Goal: Transaction & Acquisition: Purchase product/service

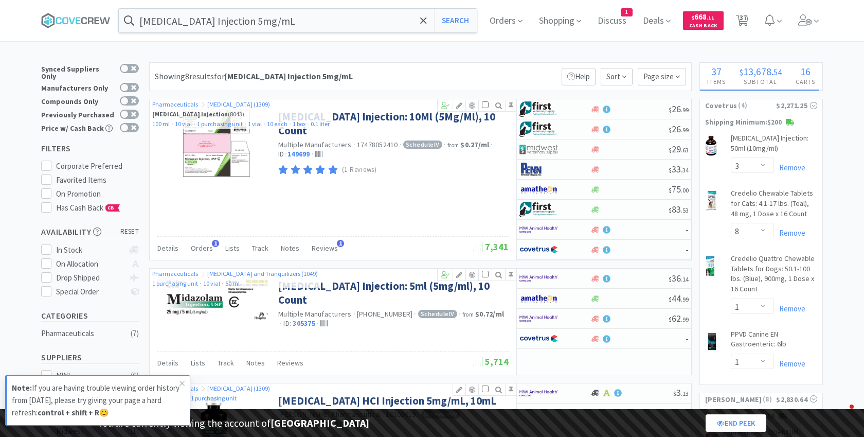
select select "3"
select select "8"
select select "1"
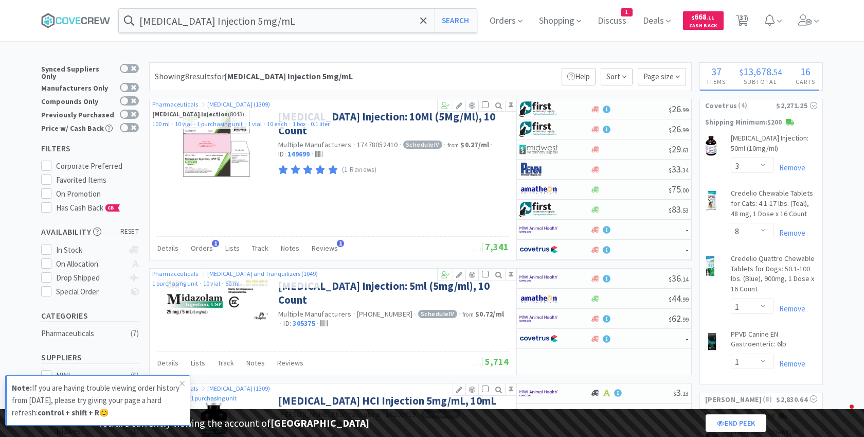
select select "1"
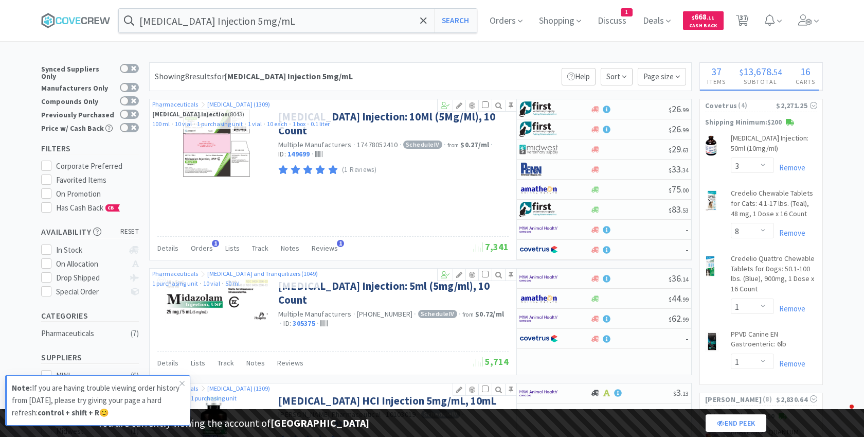
select select "2"
select select "1"
select select "5"
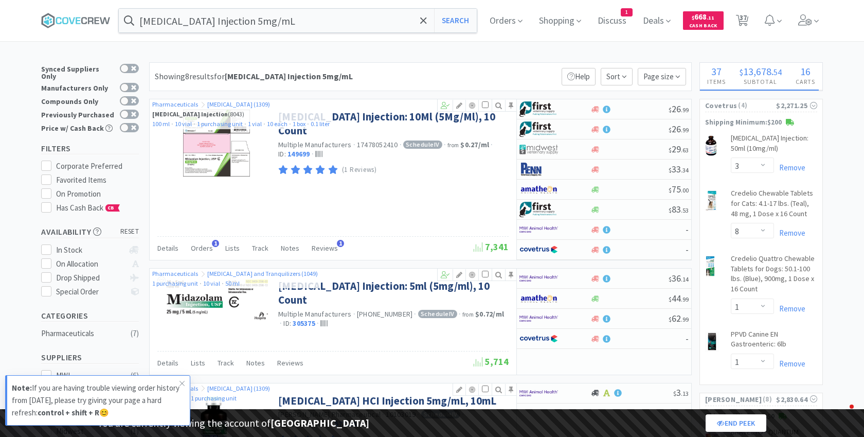
select select "2"
select select "1"
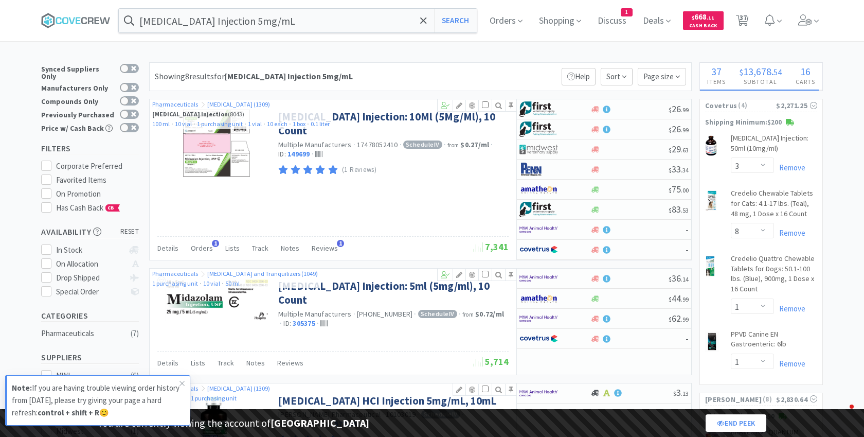
select select "1"
select select "2"
select select "1"
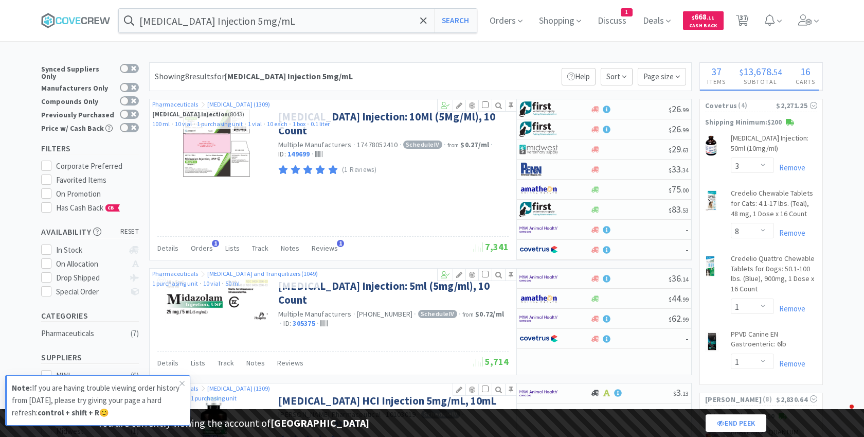
select select "2"
select select "1"
select select "3"
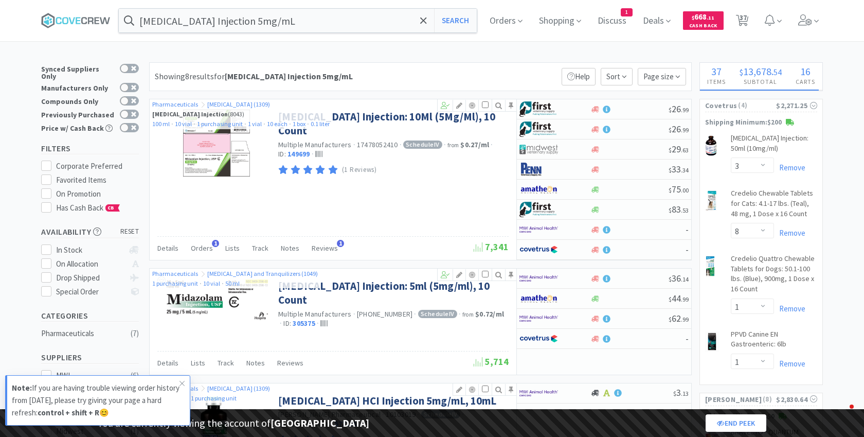
select select "3"
select select "1"
select select "2"
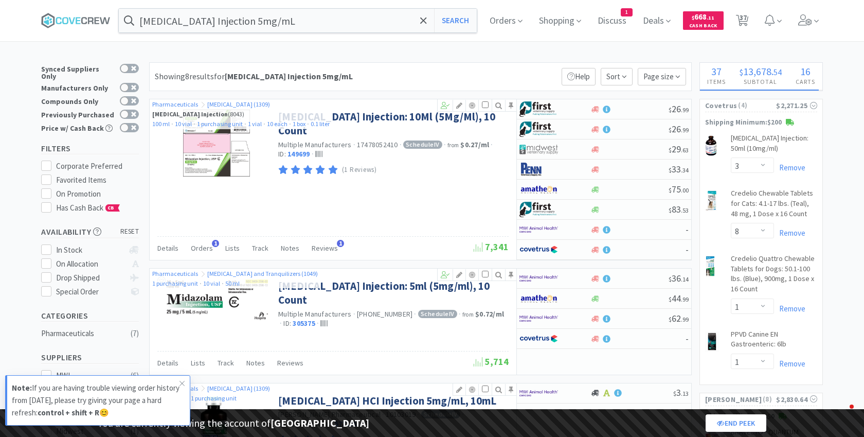
select select "5"
select select "2"
click at [804, 16] on icon at bounding box center [806, 19] width 14 height 11
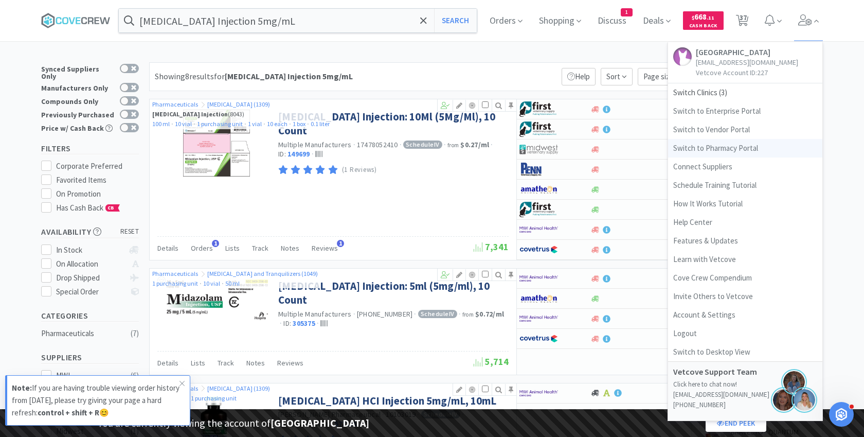
click at [721, 145] on link "Switch to Pharmacy Portal" at bounding box center [745, 148] width 154 height 19
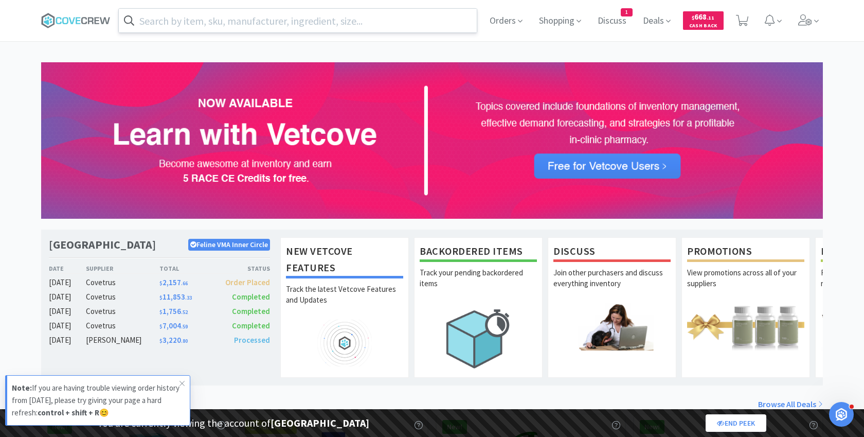
click at [374, 22] on input "text" at bounding box center [298, 21] width 358 height 24
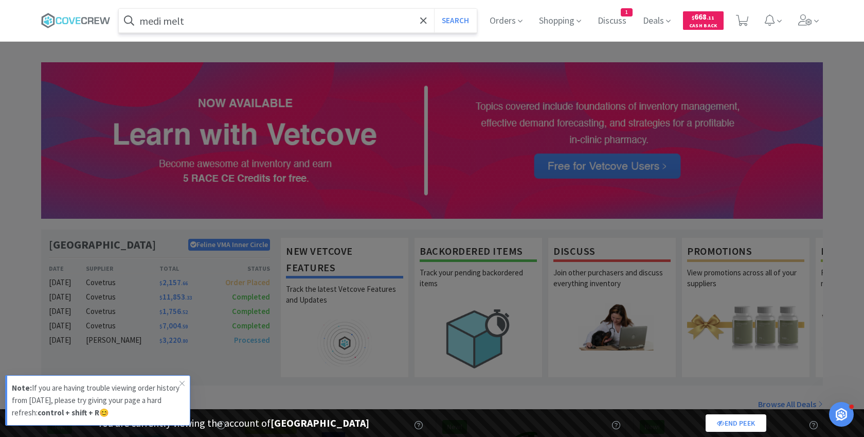
type input "medi melt"
click at [434, 9] on button "Search" at bounding box center [455, 21] width 43 height 24
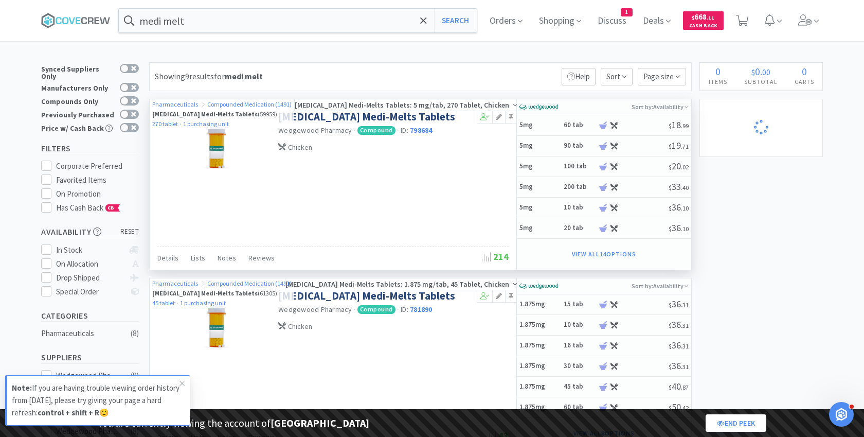
select select "1"
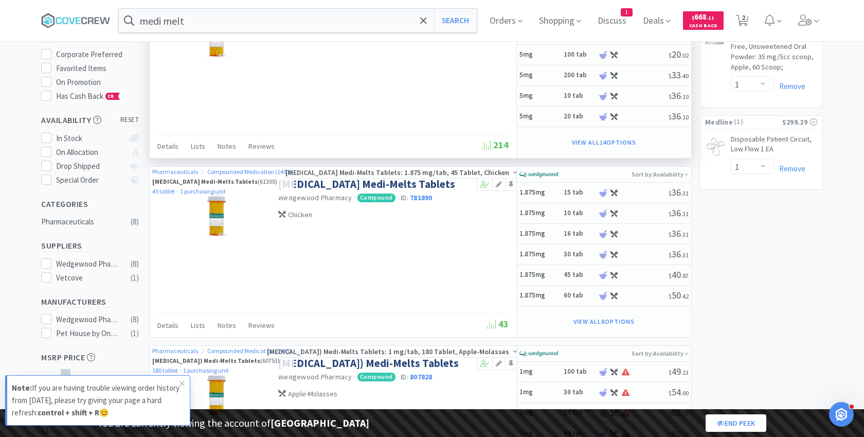
select select "1"
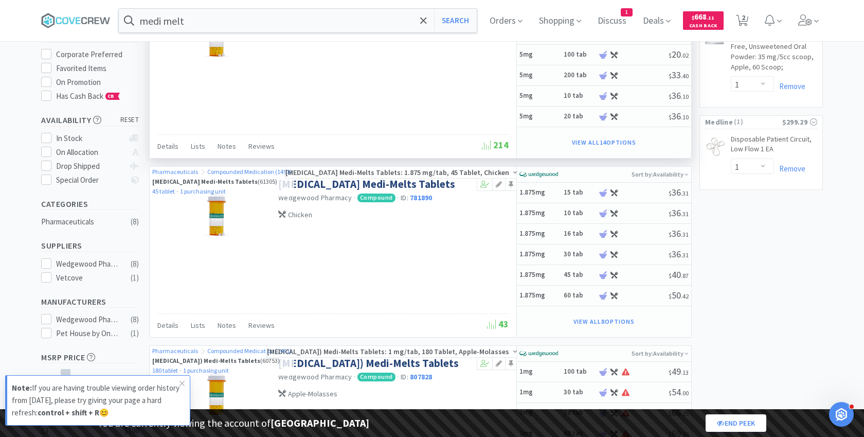
select select "1"
select select "2"
select select "1"
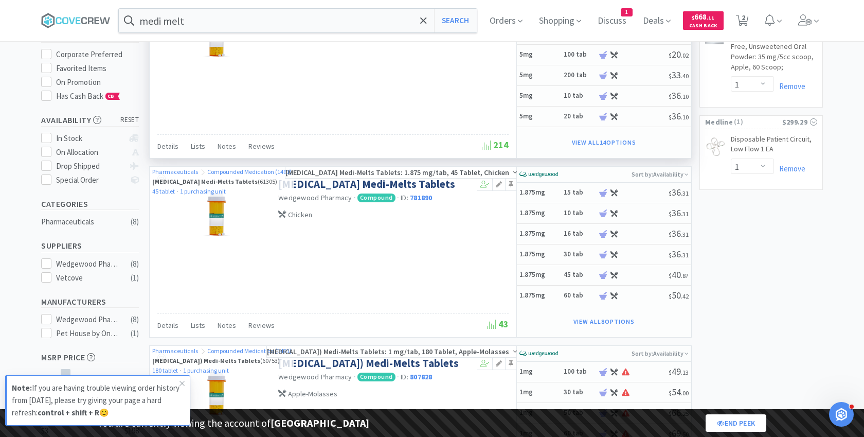
select select "1"
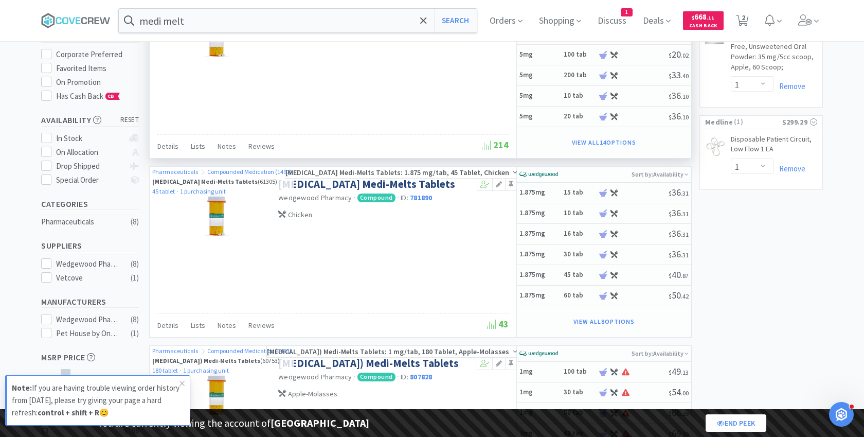
select select "1"
select select "2"
select select "1"
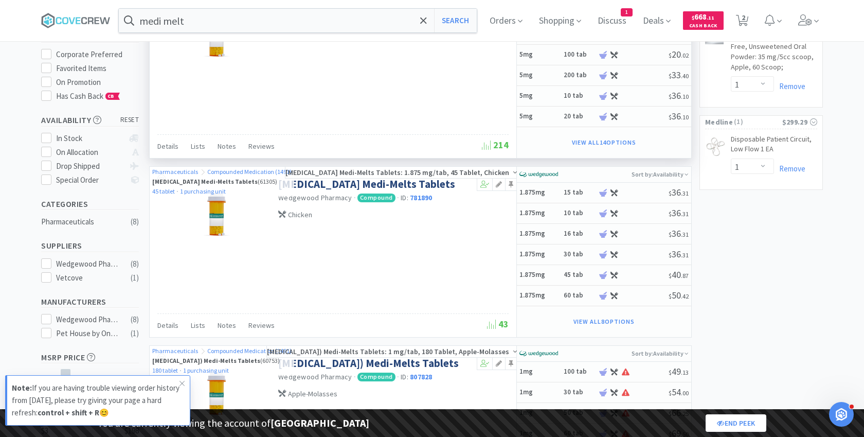
select select "2"
select select "5"
select select "2"
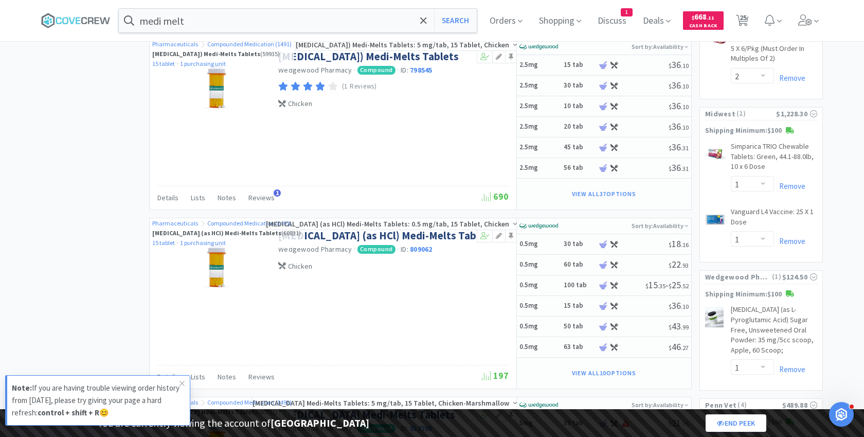
select select "3"
select select "8"
select select "1"
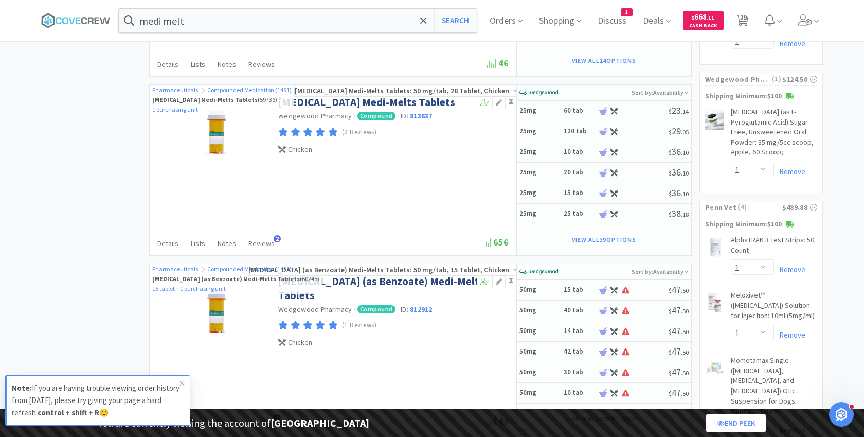
select select "5"
select select "2"
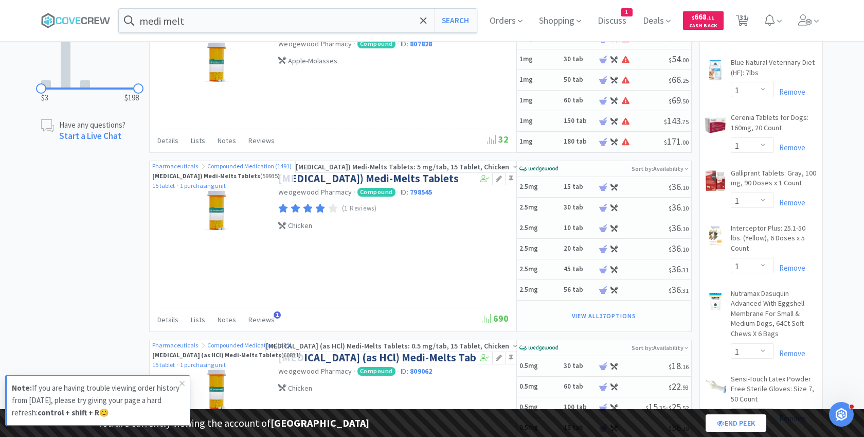
scroll to position [93, 0]
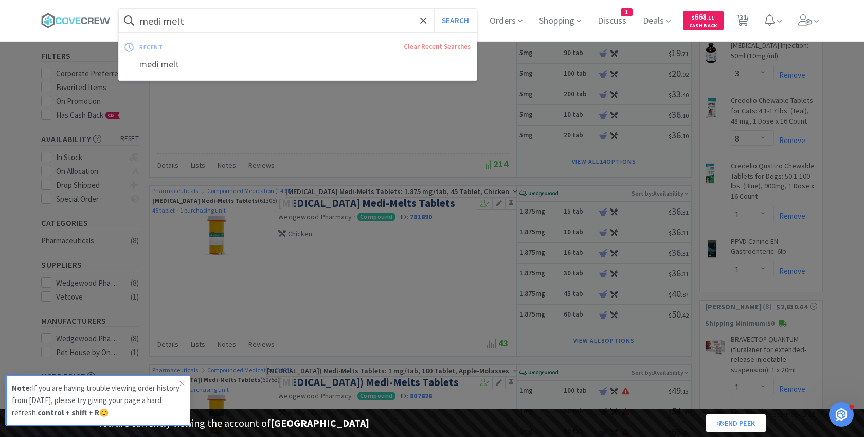
click at [179, 20] on input "medi melt" at bounding box center [298, 21] width 358 height 24
select select "1"
click at [179, 20] on input "medi melt" at bounding box center [298, 21] width 358 height 24
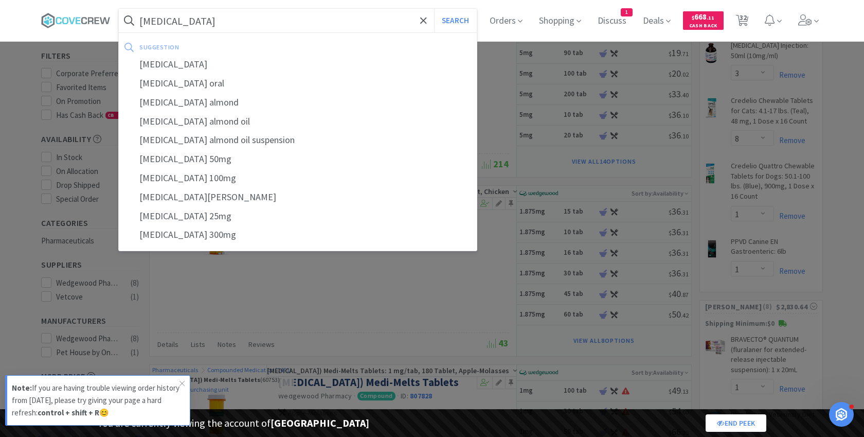
type input "[MEDICAL_DATA]"
click at [434, 9] on button "Search" at bounding box center [455, 21] width 43 height 24
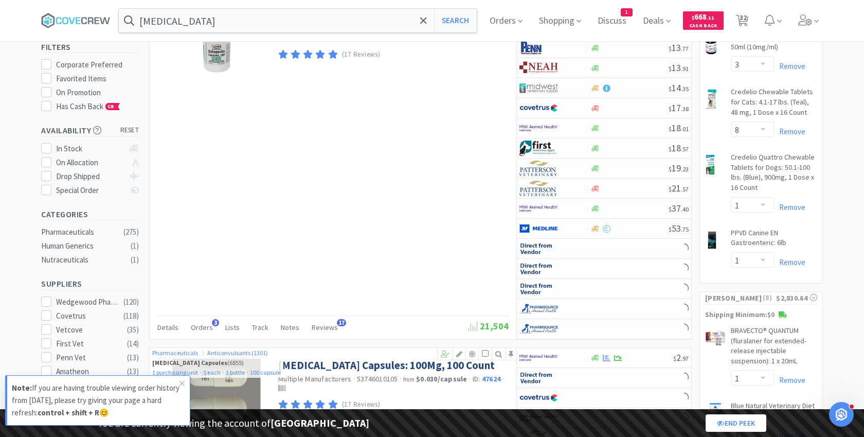
select select "1"
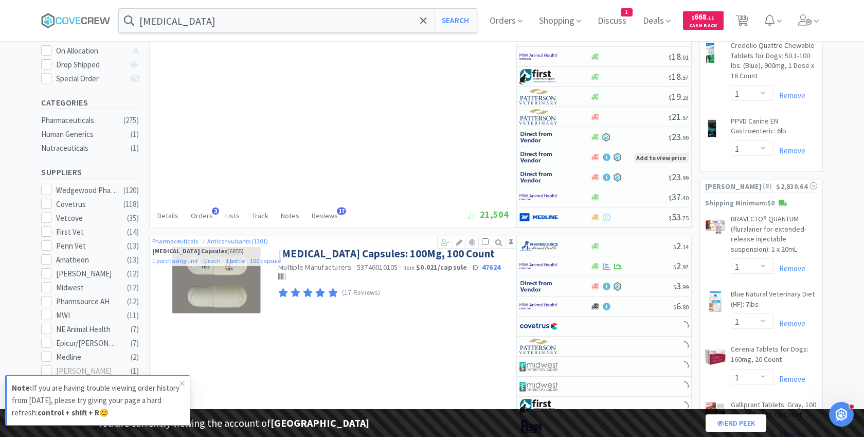
scroll to position [214, 0]
select select "1"
select select "3"
click at [83, 337] on div "Epicur/[PERSON_NAME]" at bounding box center [88, 343] width 64 height 12
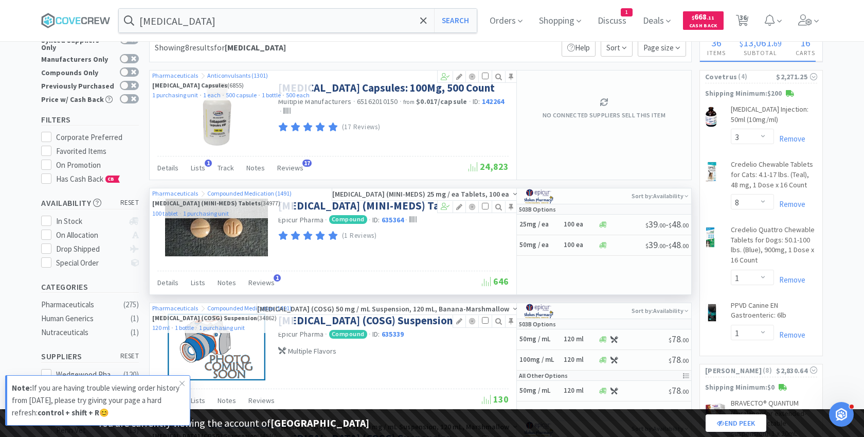
select select "2"
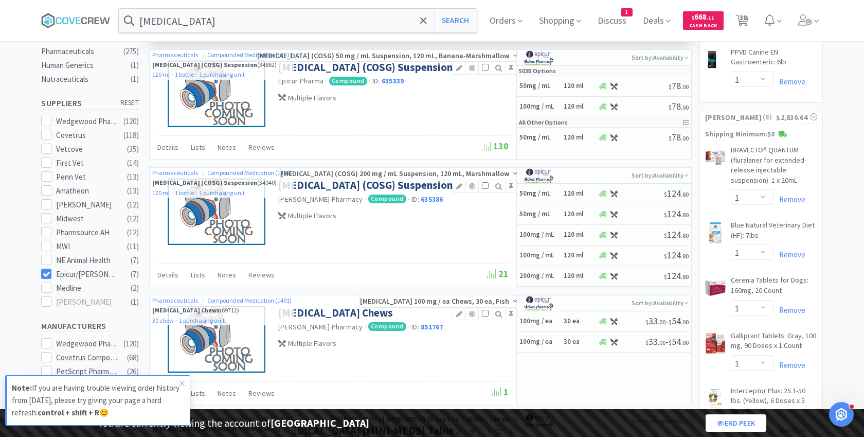
scroll to position [283, 0]
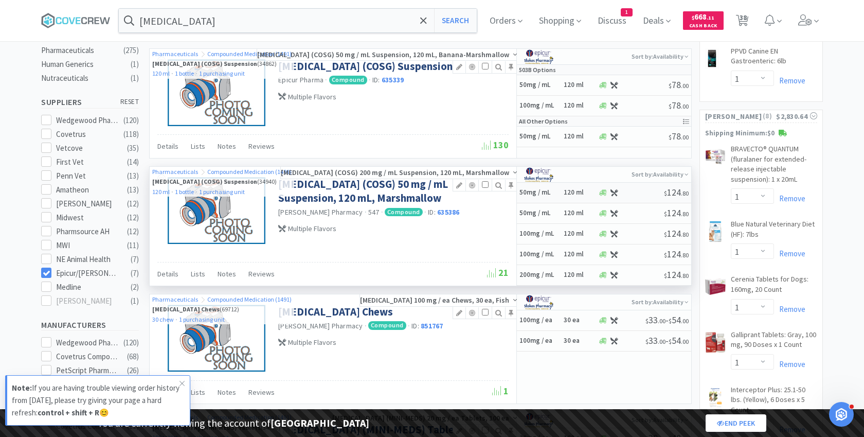
click at [574, 192] on h6 "120 ml" at bounding box center [579, 192] width 31 height 9
select select "MARSHMALLOW"
select select "1"
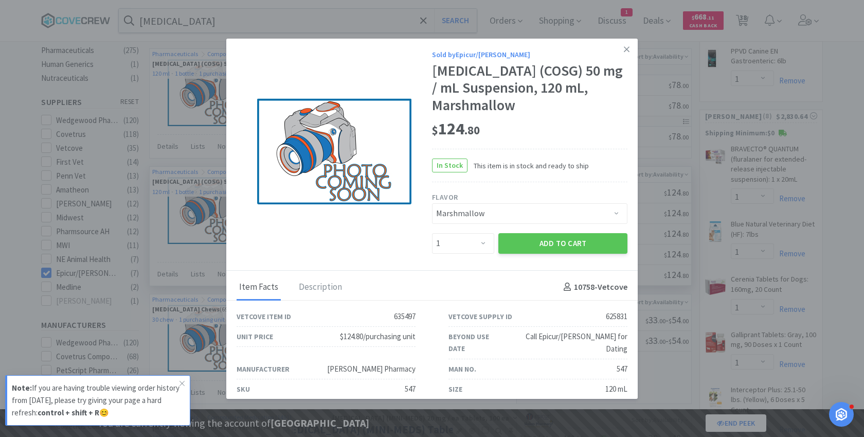
scroll to position [16, 0]
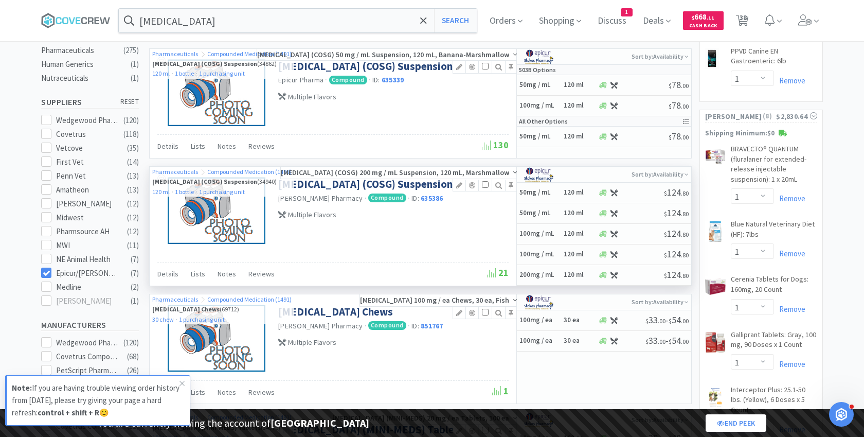
click at [691, 172] on div "Sort by: Availability" at bounding box center [604, 175] width 174 height 16
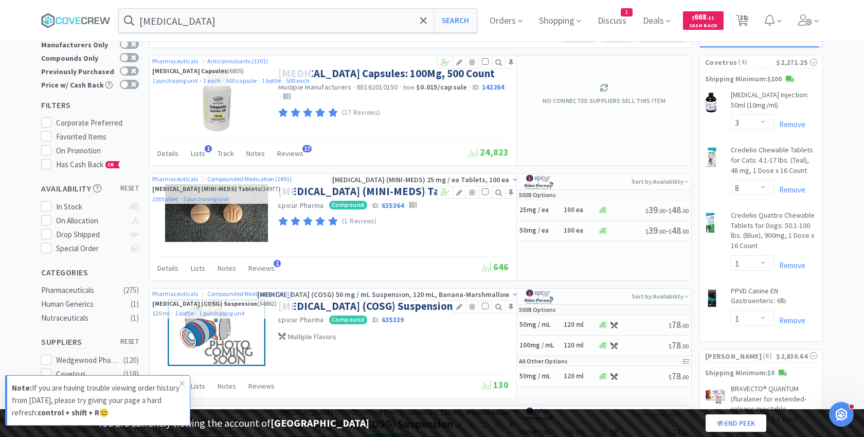
scroll to position [0, 0]
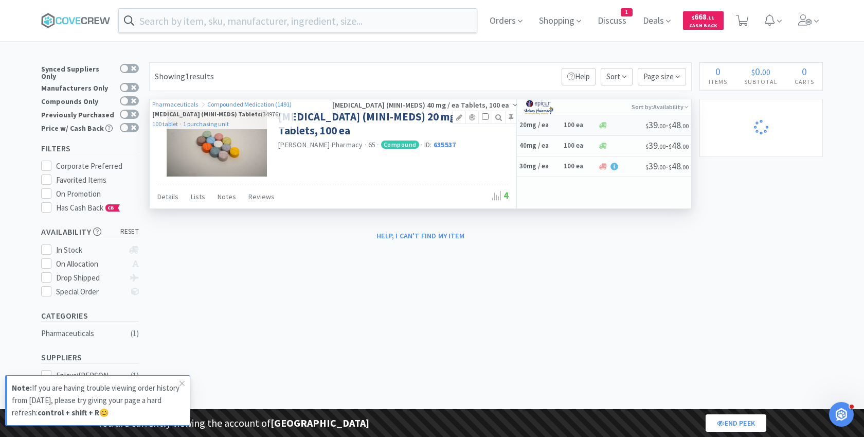
click at [575, 123] on h6 "100 ea" at bounding box center [579, 125] width 31 height 9
select select "1"
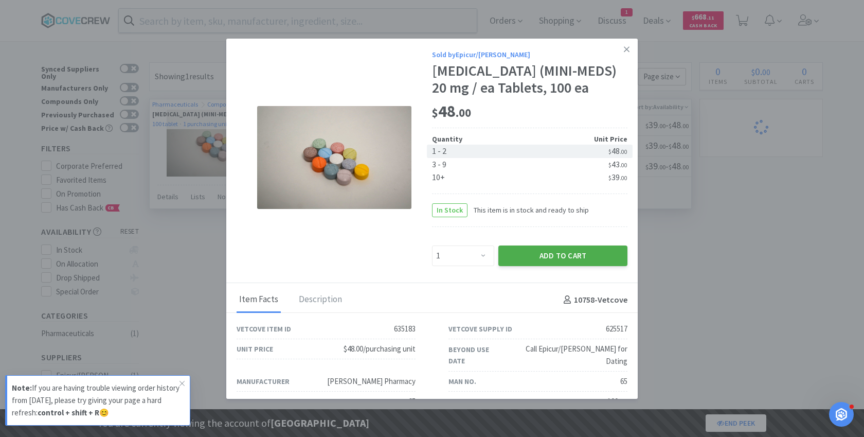
select select "3"
select select "8"
select select "1"
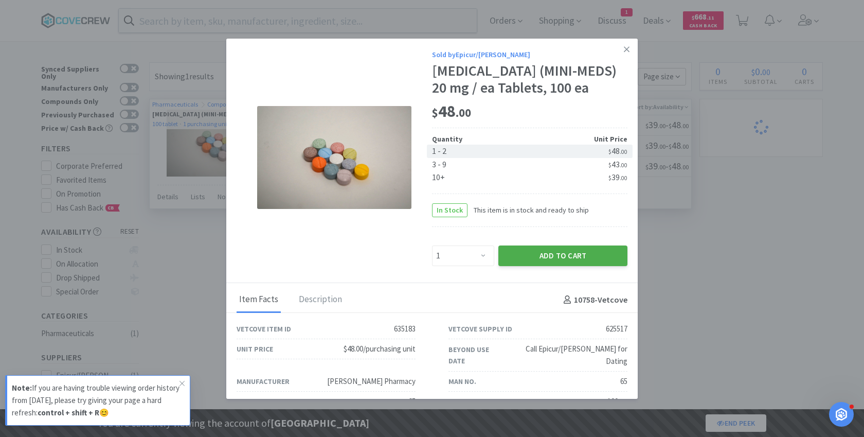
select select "1"
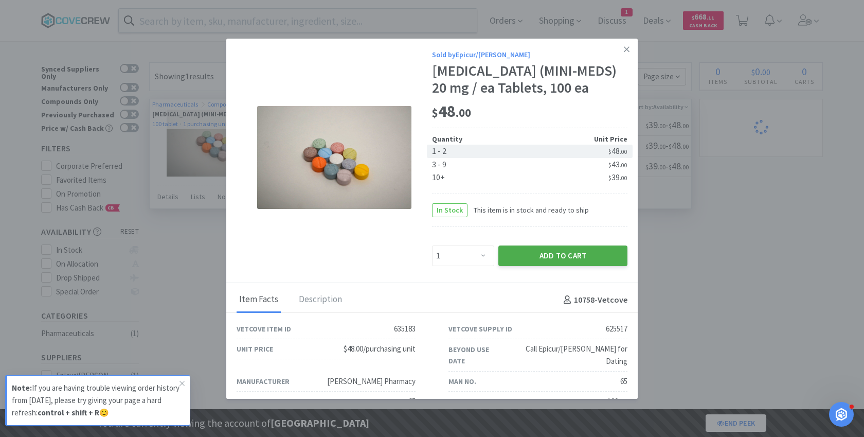
select select "2"
select select "1"
select select "5"
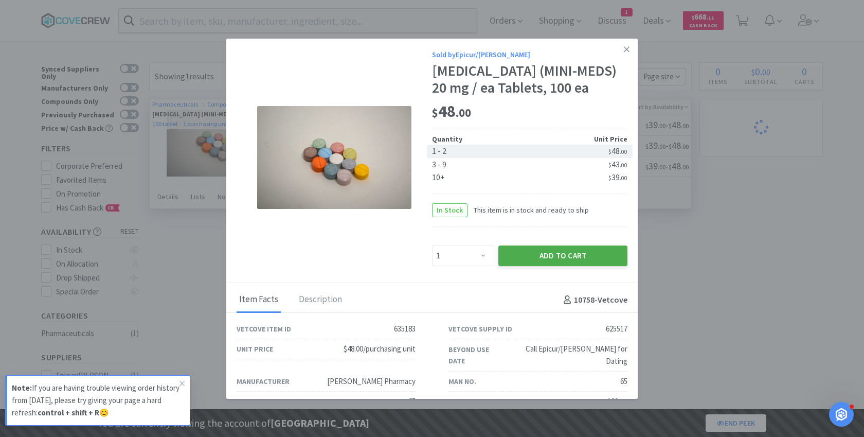
select select "2"
select select "1"
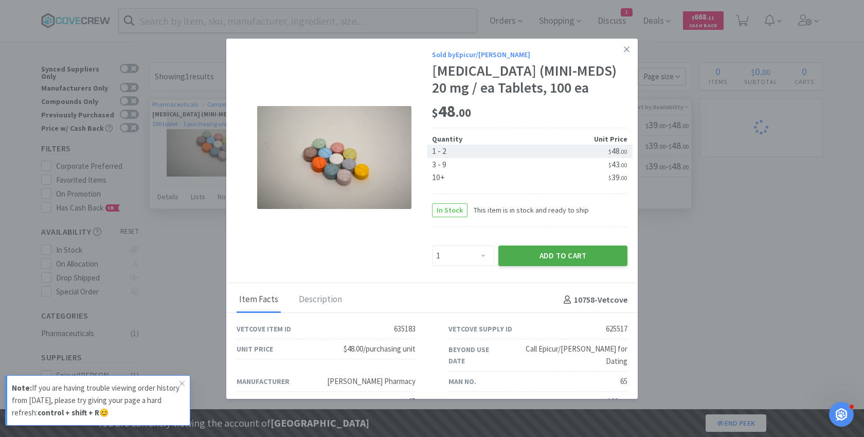
select select "1"
select select "2"
select select "1"
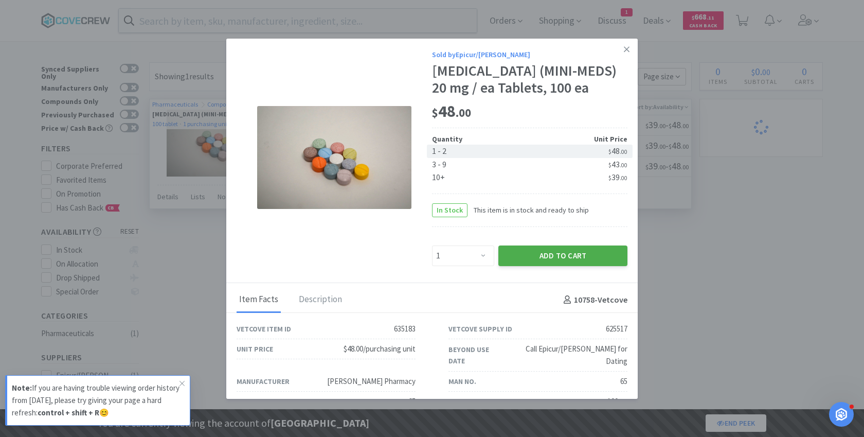
select select "2"
select select "1"
select select "3"
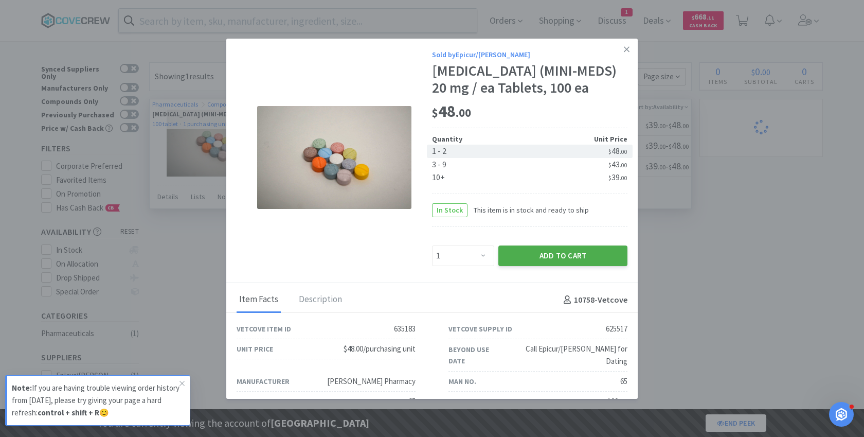
select select "3"
select select "1"
select select "2"
select select "5"
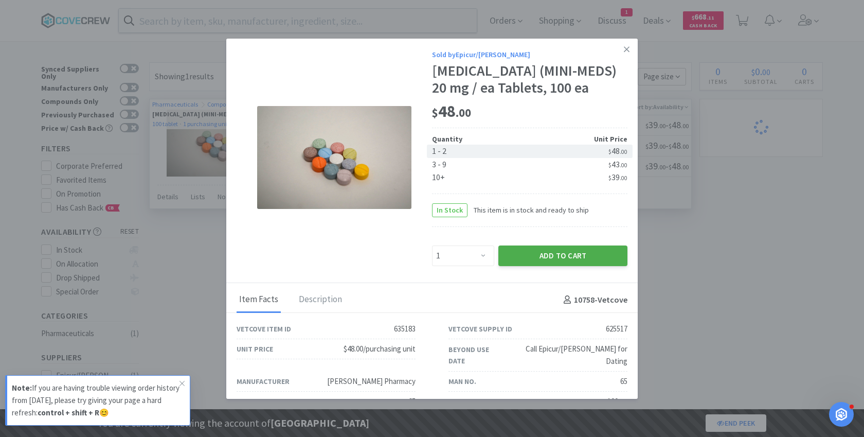
select select "2"
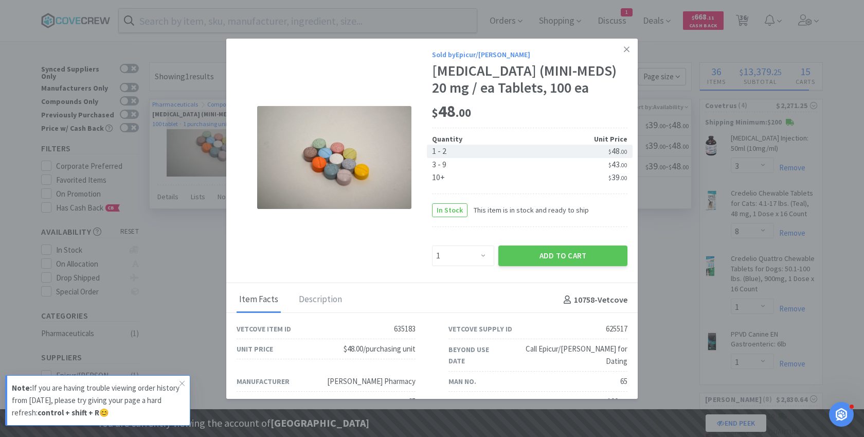
scroll to position [28, 0]
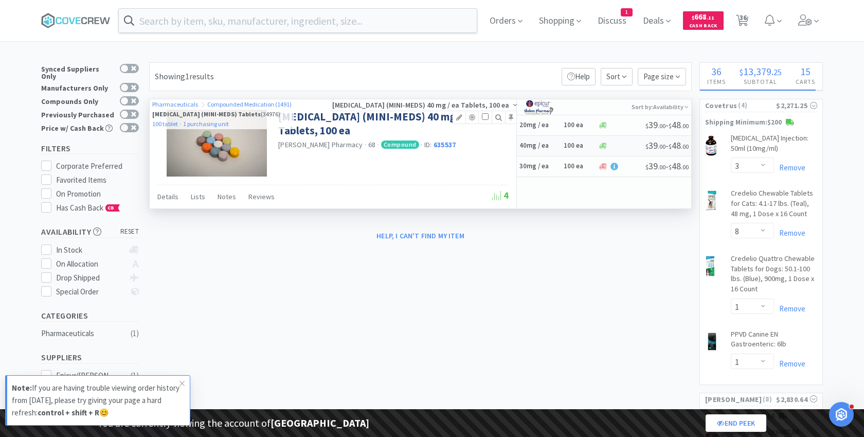
click at [552, 144] on h5 "40mg / ea" at bounding box center [540, 146] width 41 height 9
select select "1"
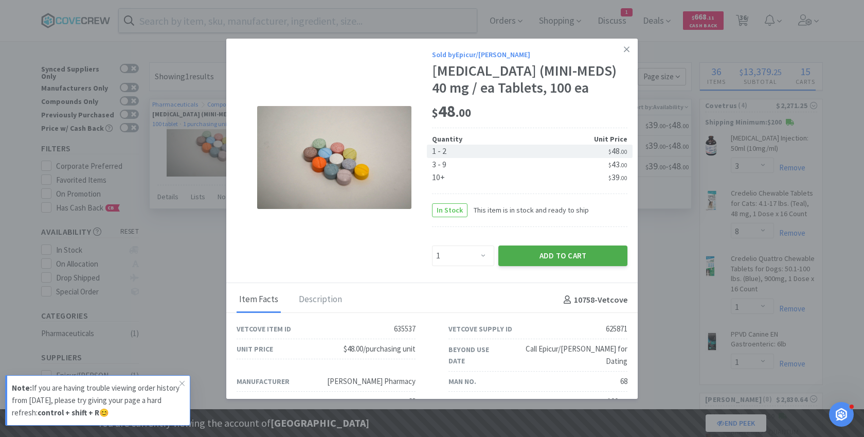
click at [556, 256] on button "Add to Cart" at bounding box center [563, 255] width 129 height 21
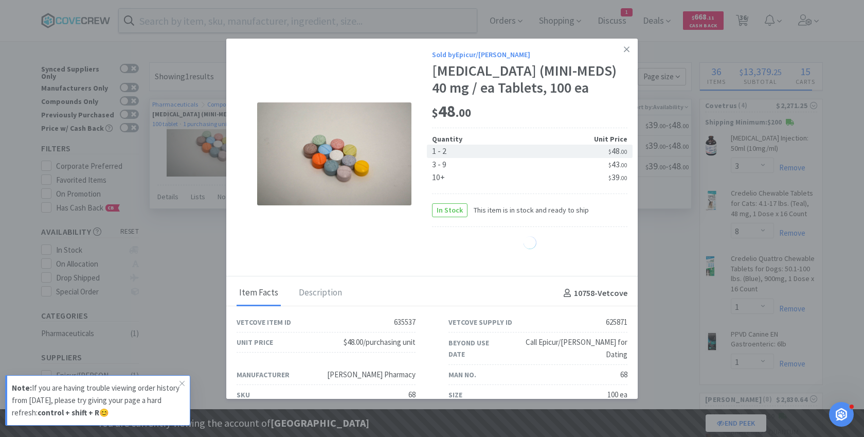
select select "1"
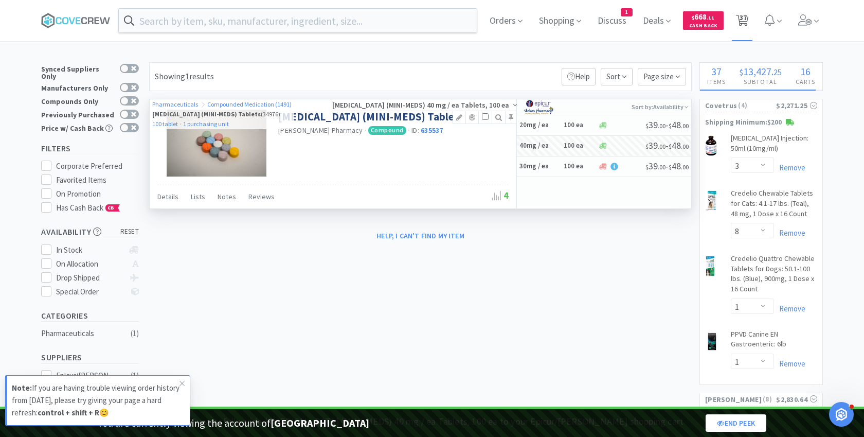
click at [742, 13] on span "37" at bounding box center [743, 17] width 7 height 41
select select "2"
select select "1"
select select "2"
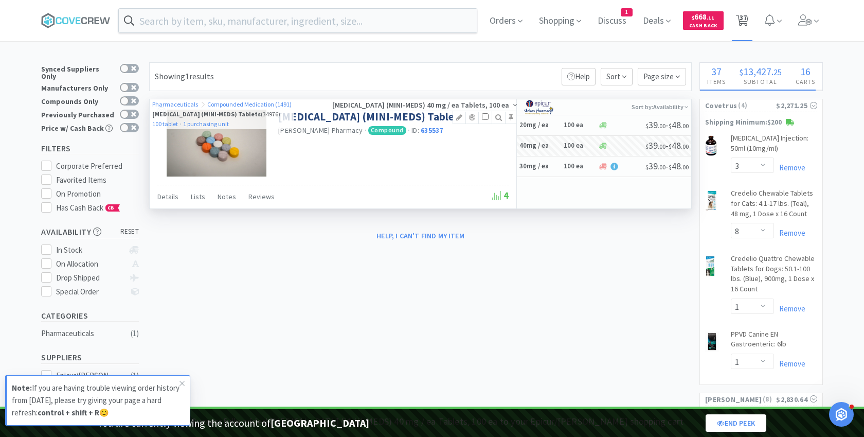
select select "2"
select select "3"
select select "8"
select select "1"
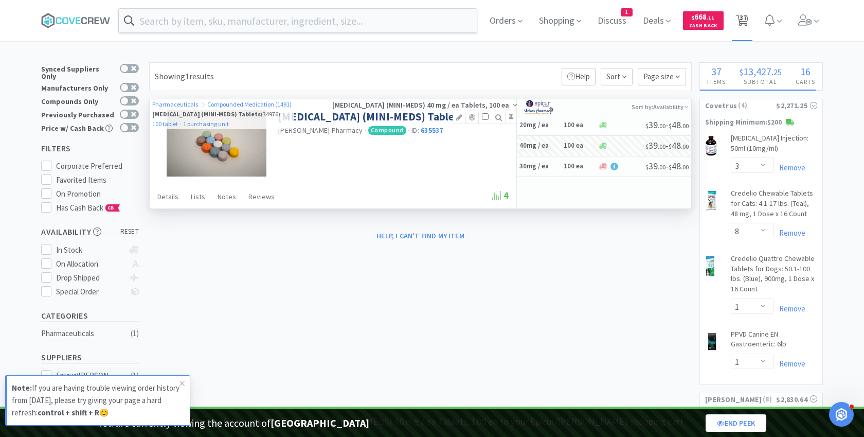
select select "1"
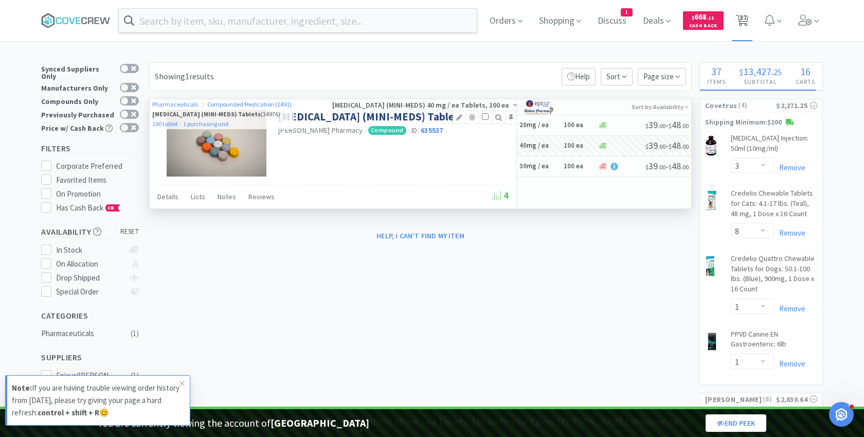
select select "1"
select select "2"
select select "1"
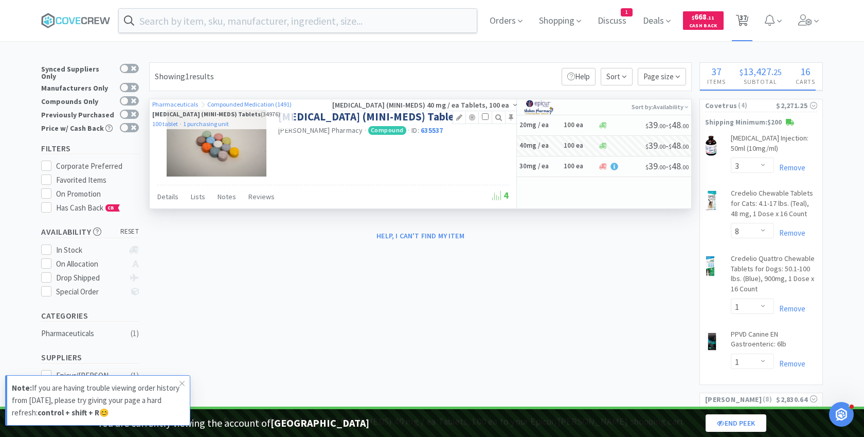
select select "1"
select select "5"
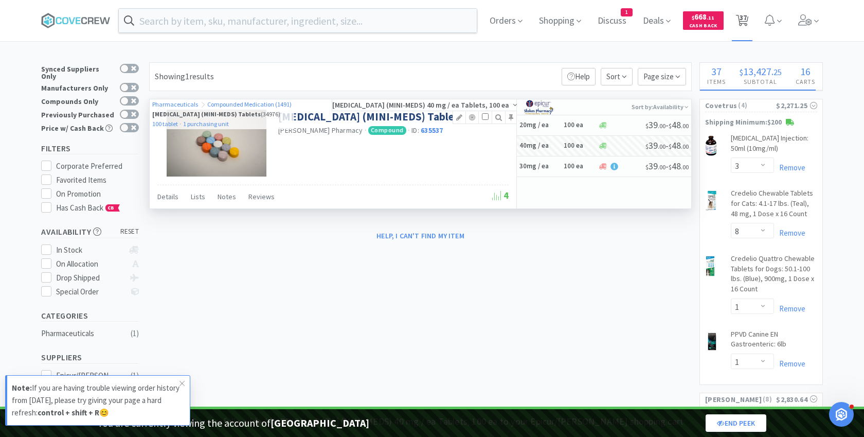
select select "2"
select select "1"
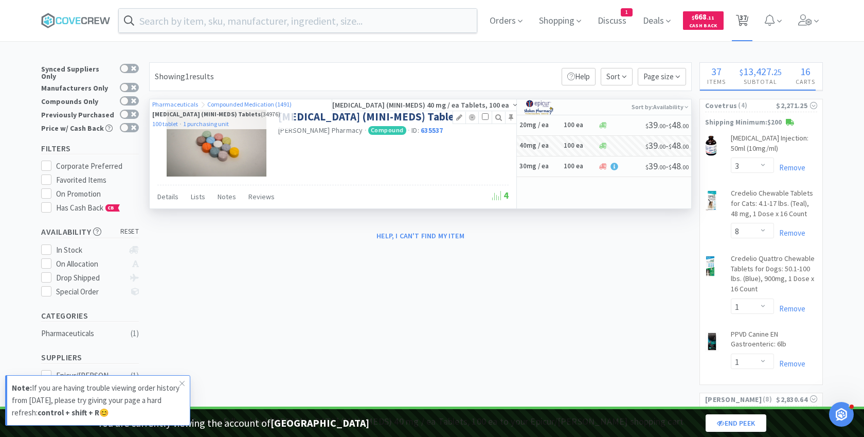
select select "1"
select select "2"
select select "1"
select select "3"
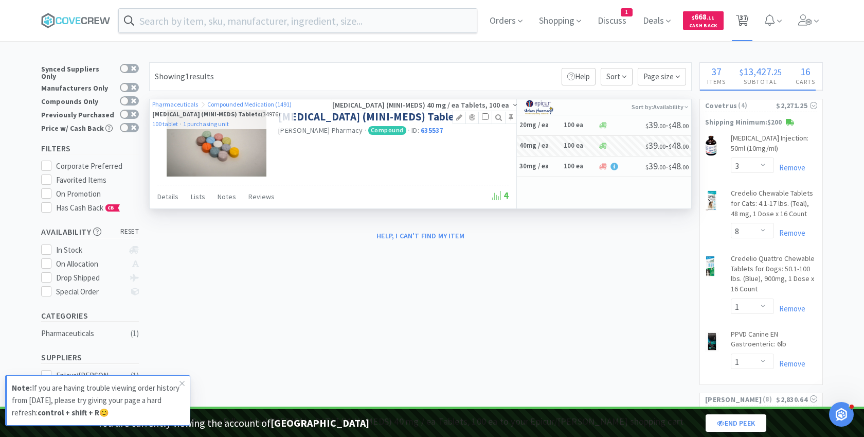
select select "3"
select select "5"
select select "2"
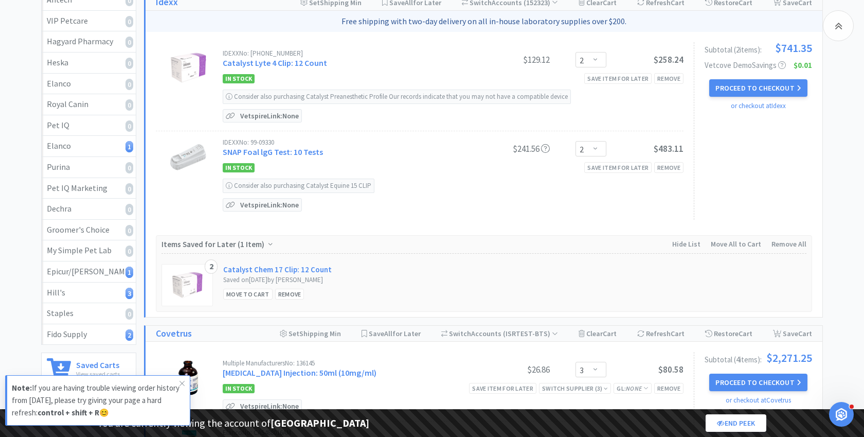
scroll to position [542, 0]
click at [72, 266] on div "Epicur/[PERSON_NAME] 1" at bounding box center [89, 272] width 84 height 13
select select "1"
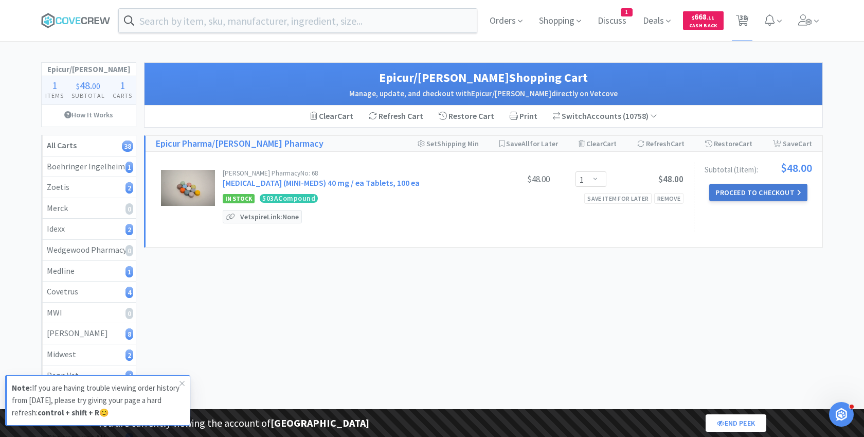
click at [745, 188] on button "Proceed to Checkout" at bounding box center [759, 192] width 98 height 17
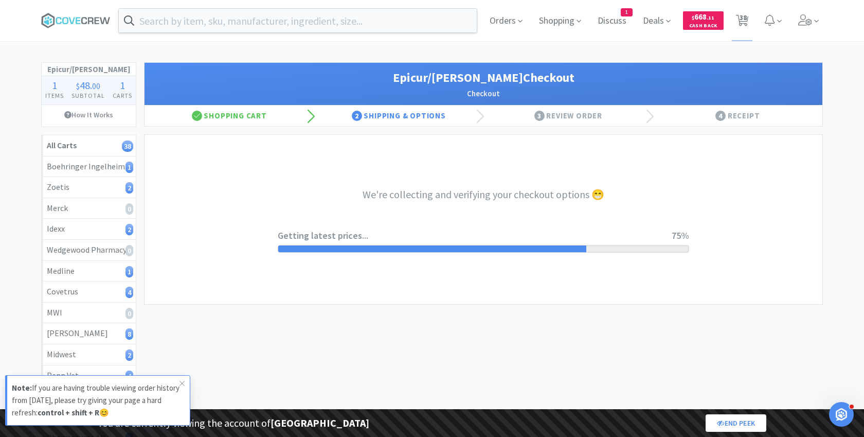
select select "0"
select select "pay_by_invoice"
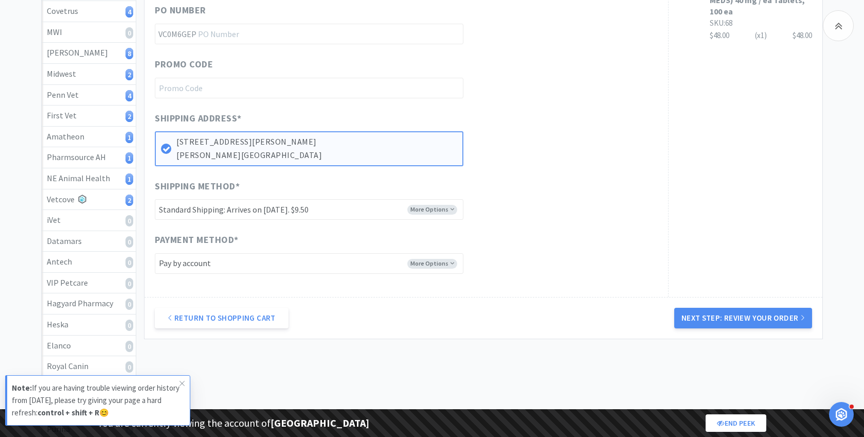
scroll to position [289, 0]
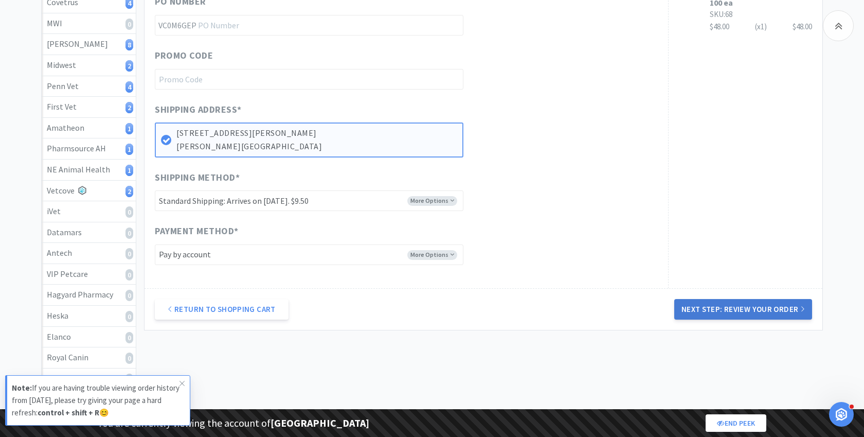
click at [699, 310] on button "Next Step: Review Your Order" at bounding box center [744, 309] width 138 height 21
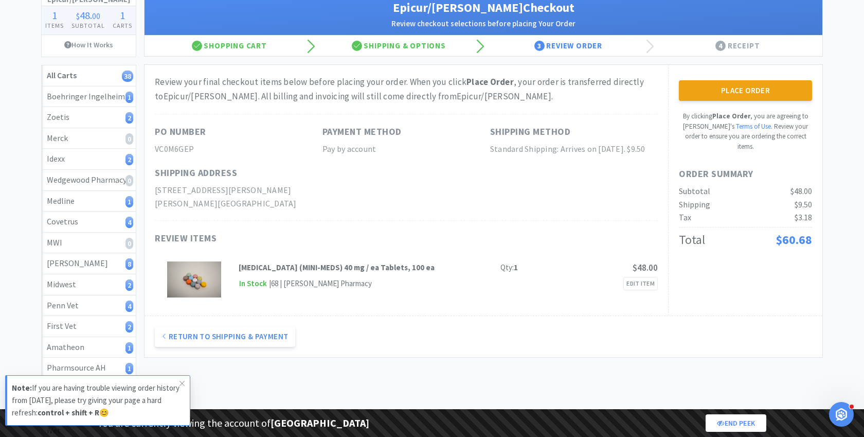
scroll to position [65, 0]
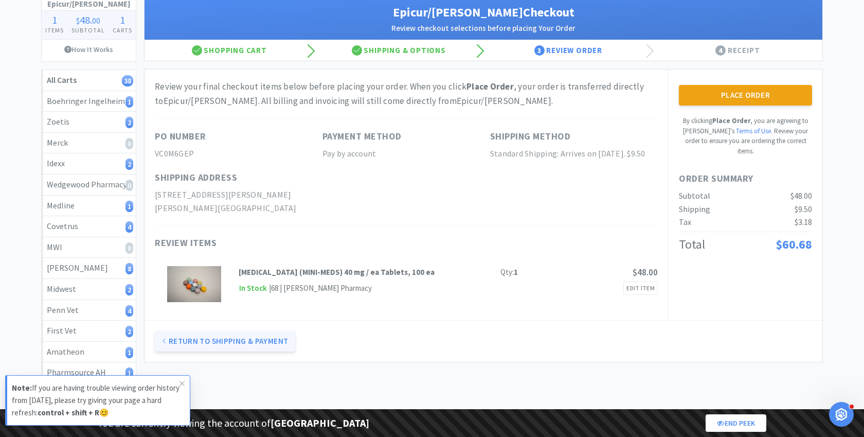
click at [265, 351] on button "Return to Shipping & Payment" at bounding box center [225, 341] width 140 height 21
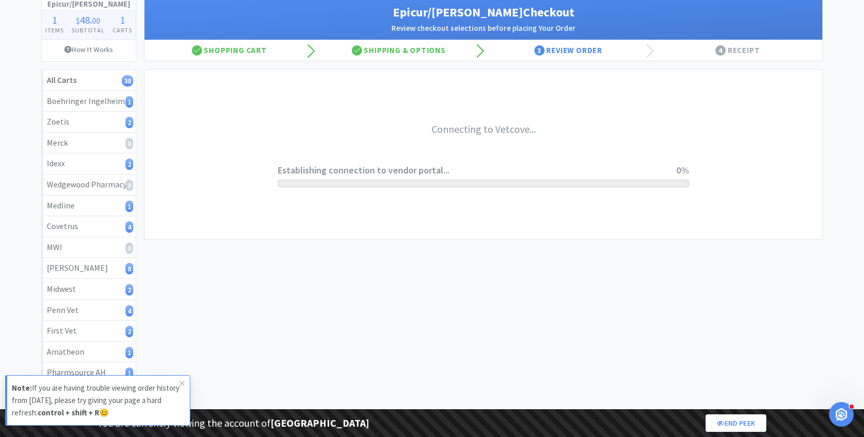
scroll to position [0, 0]
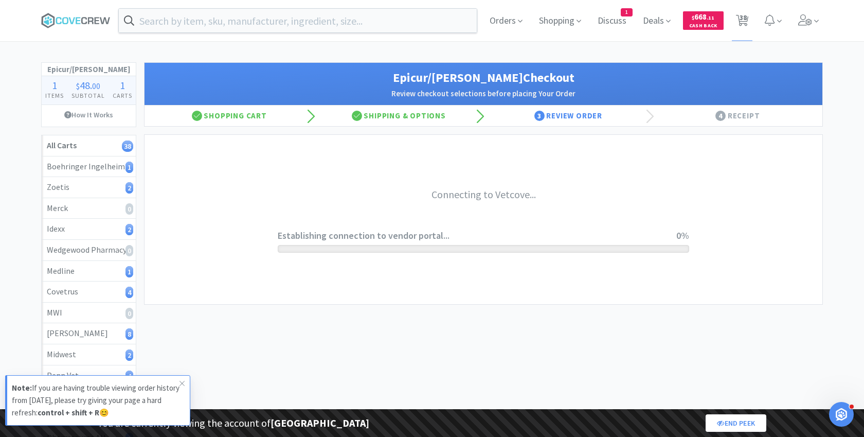
select select "0"
select select "pay_by_invoice"
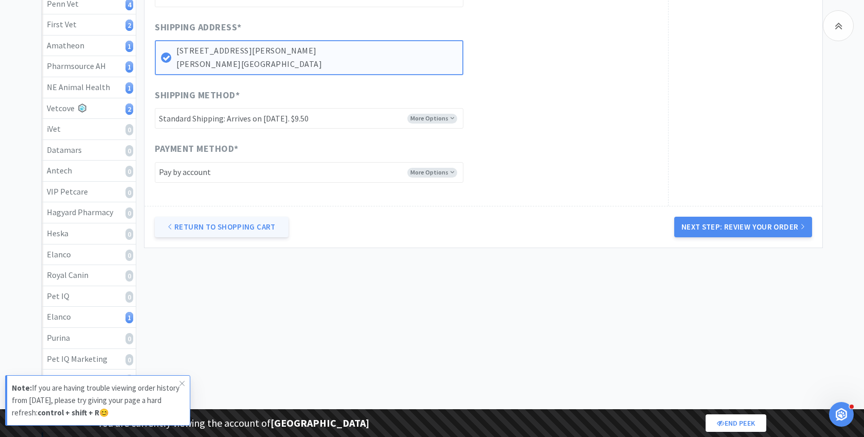
scroll to position [373, 0]
click at [194, 232] on link "Return to Shopping Cart" at bounding box center [222, 226] width 134 height 21
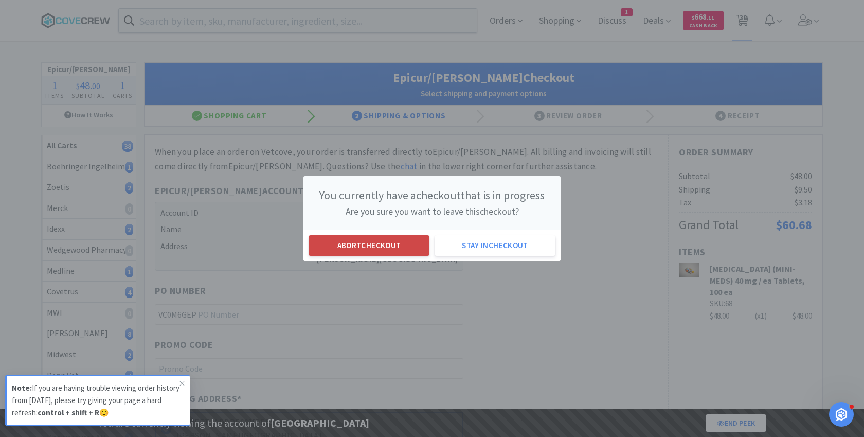
click at [368, 242] on button "Abort checkout" at bounding box center [369, 245] width 121 height 21
select select "1"
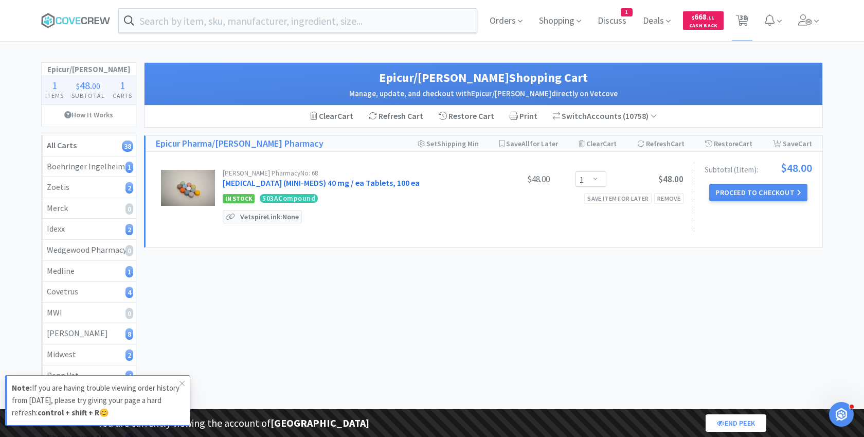
click at [283, 179] on link "[MEDICAL_DATA] (MINI-MEDS) 40 mg / ea Tablets, 100 ea" at bounding box center [321, 183] width 197 height 10
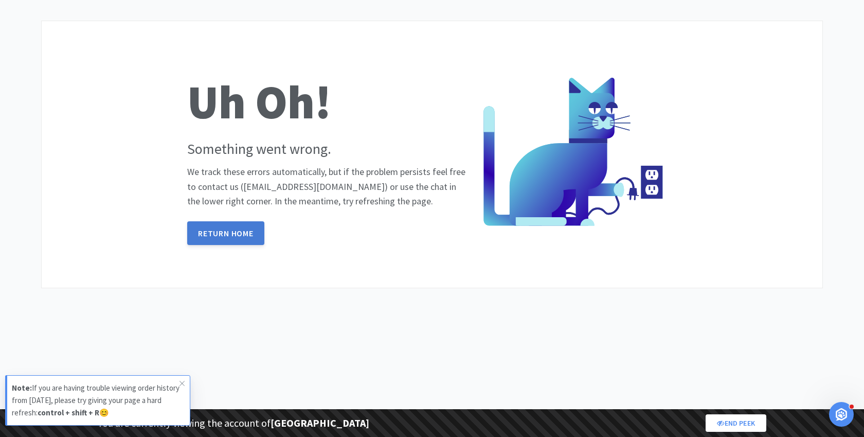
click at [244, 228] on link "Return Home" at bounding box center [225, 233] width 77 height 24
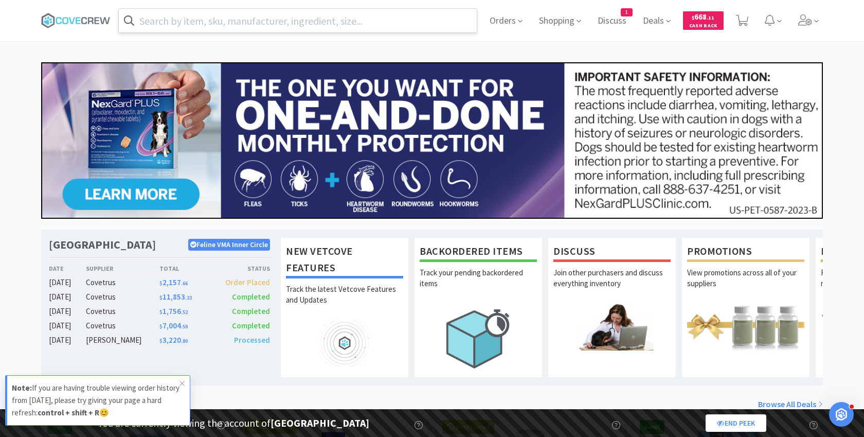
click at [294, 19] on input "text" at bounding box center [298, 21] width 358 height 24
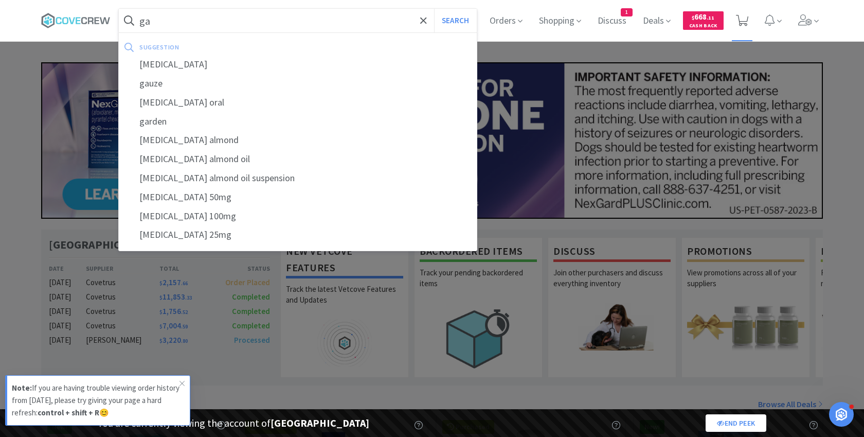
type input "ga"
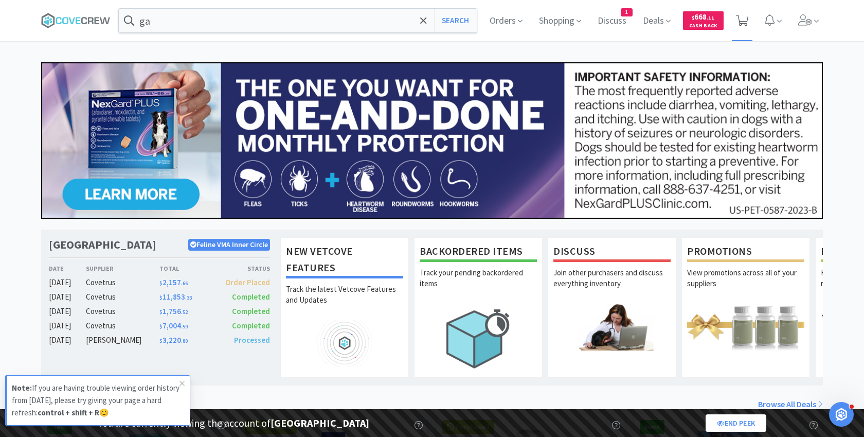
click at [742, 17] on icon at bounding box center [742, 20] width 13 height 11
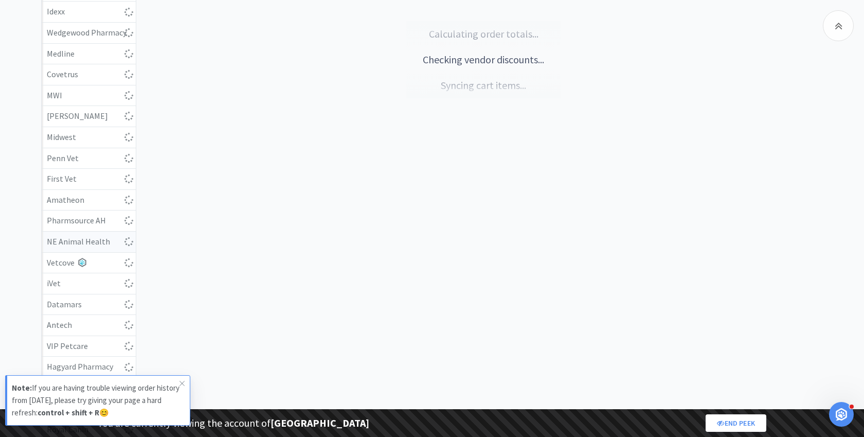
scroll to position [223, 0]
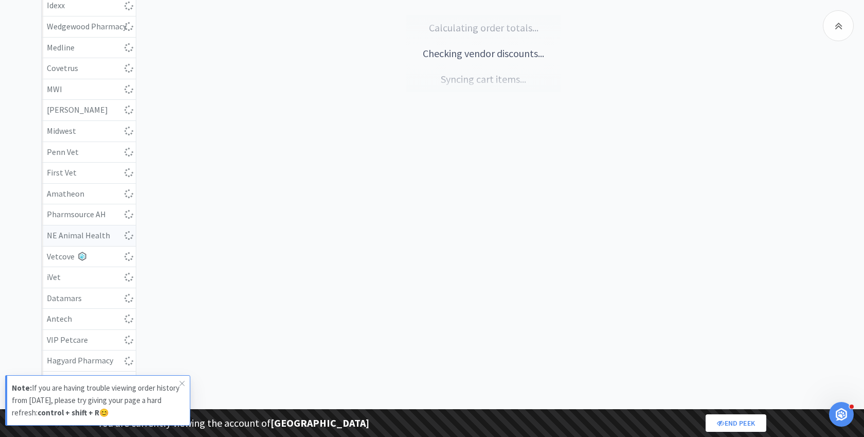
select select "2"
select select "1"
select select "2"
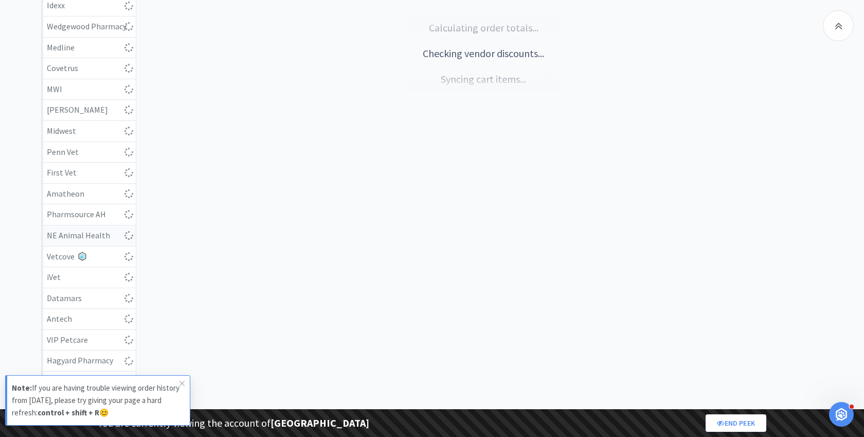
select select "1"
select select "3"
select select "8"
select select "1"
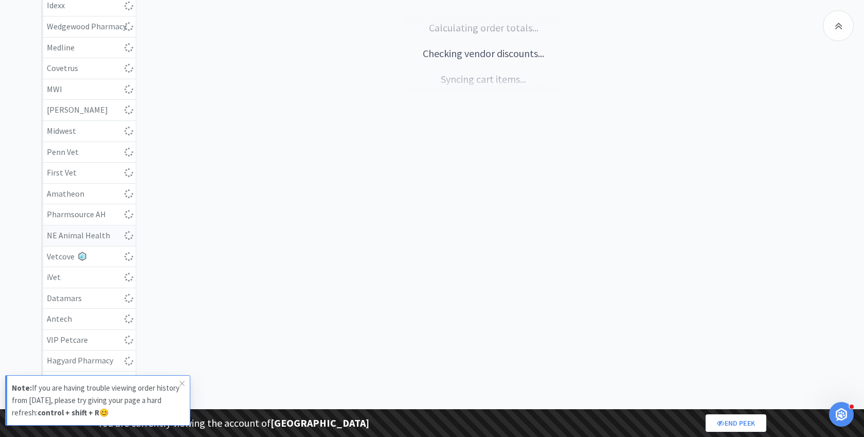
select select "1"
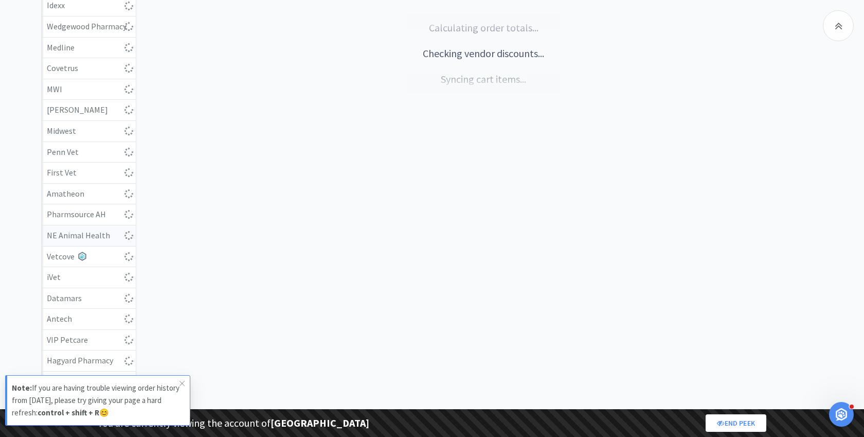
select select "1"
select select "2"
select select "1"
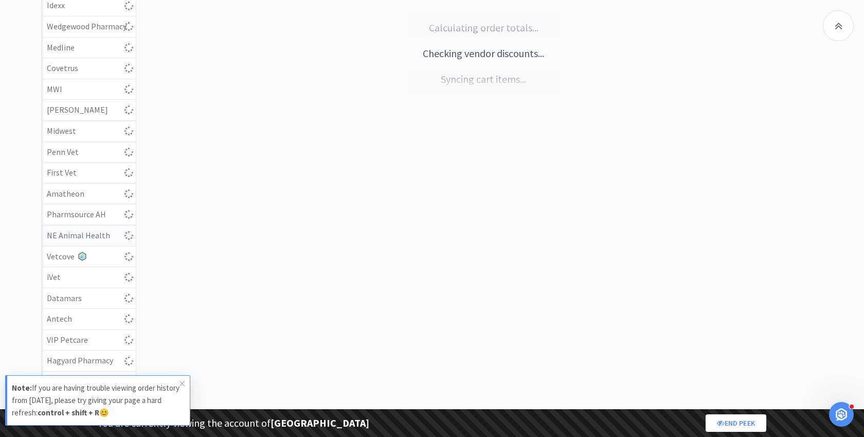
select select "1"
select select "5"
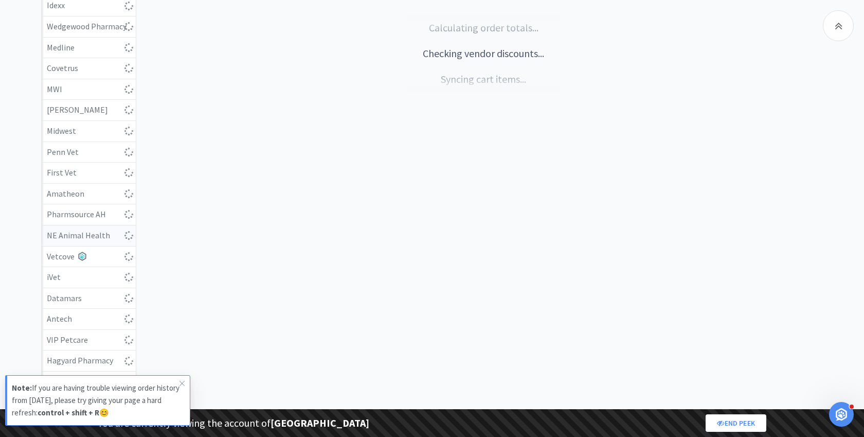
select select "2"
select select "1"
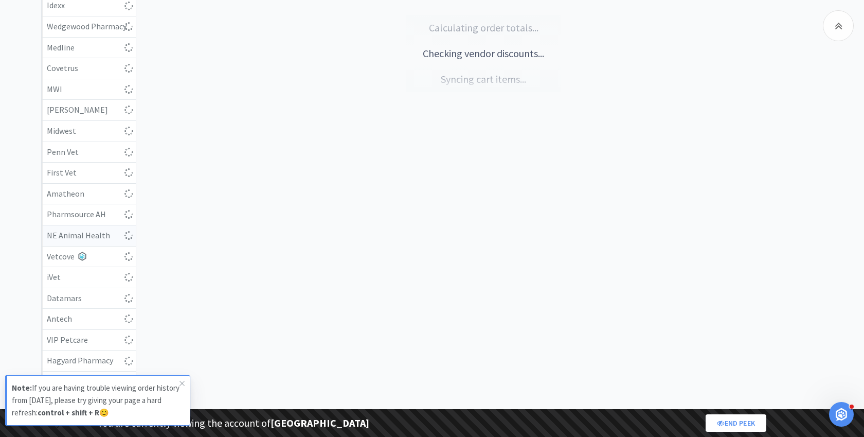
select select "1"
select select "2"
select select "1"
select select "3"
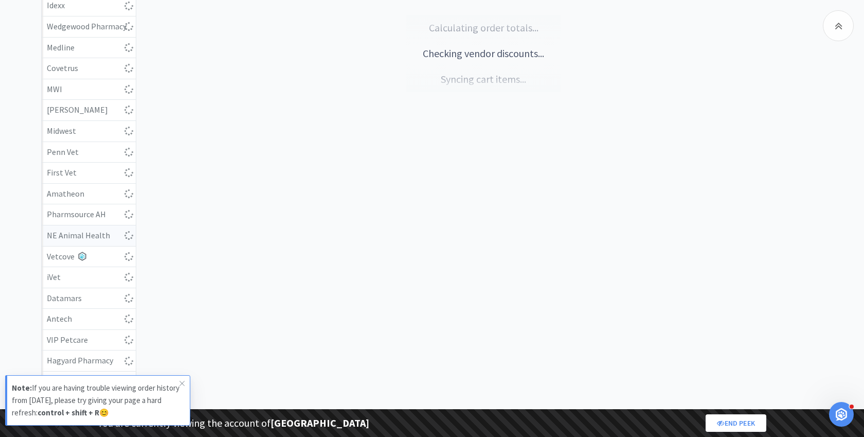
select select "3"
select select "5"
select select "2"
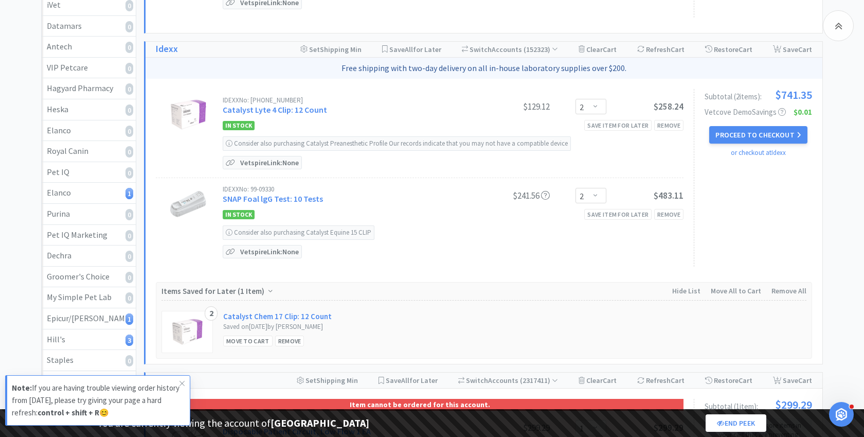
scroll to position [497, 0]
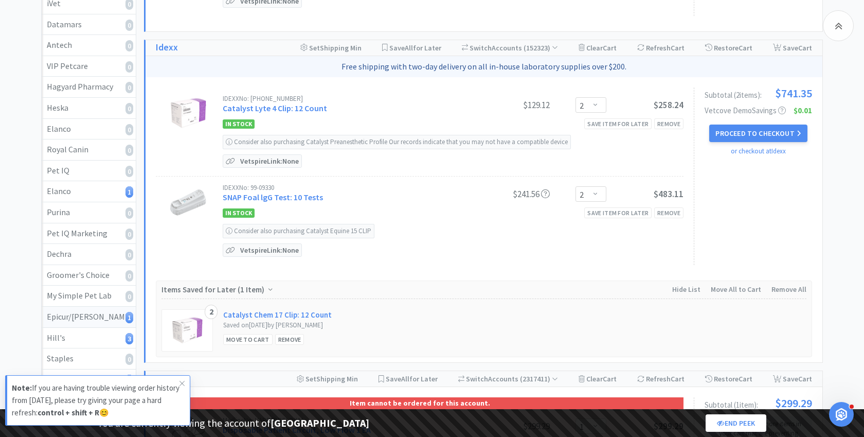
click at [81, 312] on div "Epicur/[PERSON_NAME] 1" at bounding box center [89, 316] width 84 height 13
select select "1"
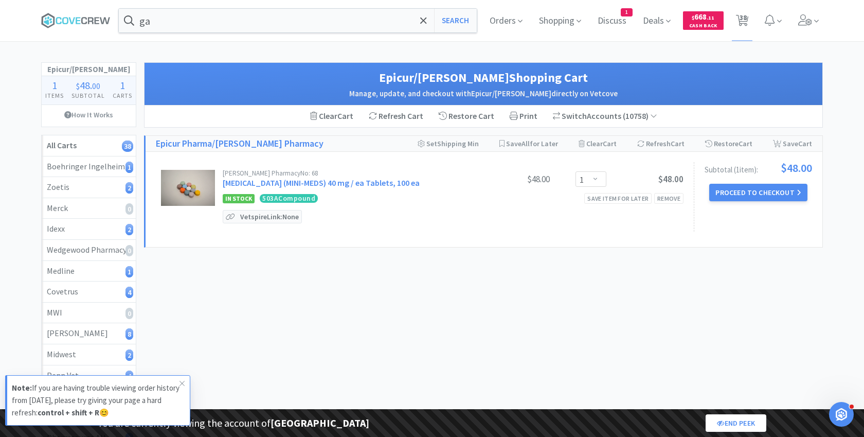
click at [287, 172] on div "[PERSON_NAME] Pharmacy No: 68" at bounding box center [348, 173] width 250 height 7
copy div "68"
